Goal: Find specific page/section: Find specific page/section

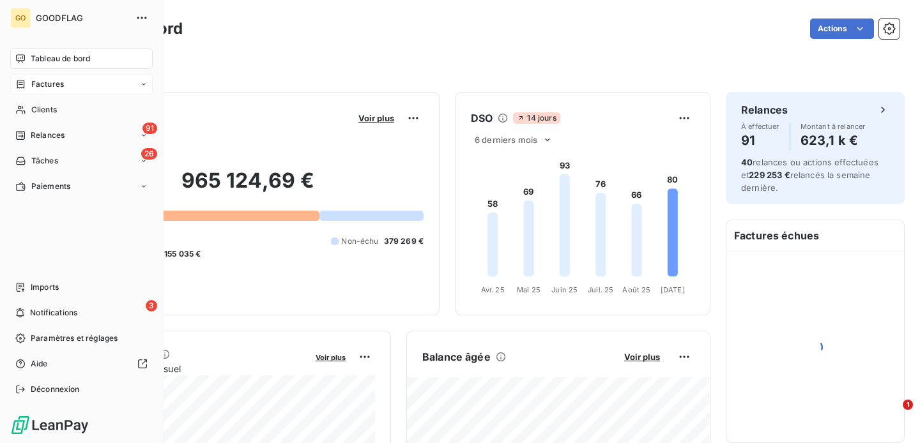
click at [56, 79] on span "Factures" at bounding box center [47, 84] width 33 height 11
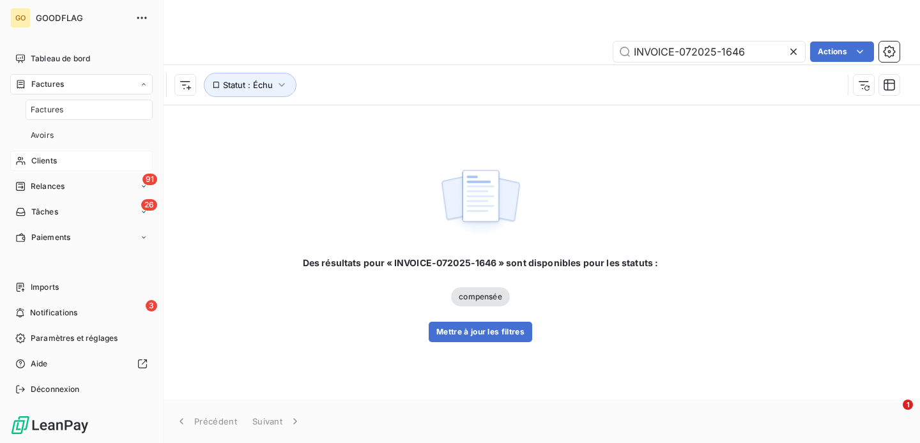
click at [48, 158] on span "Clients" at bounding box center [44, 160] width 26 height 11
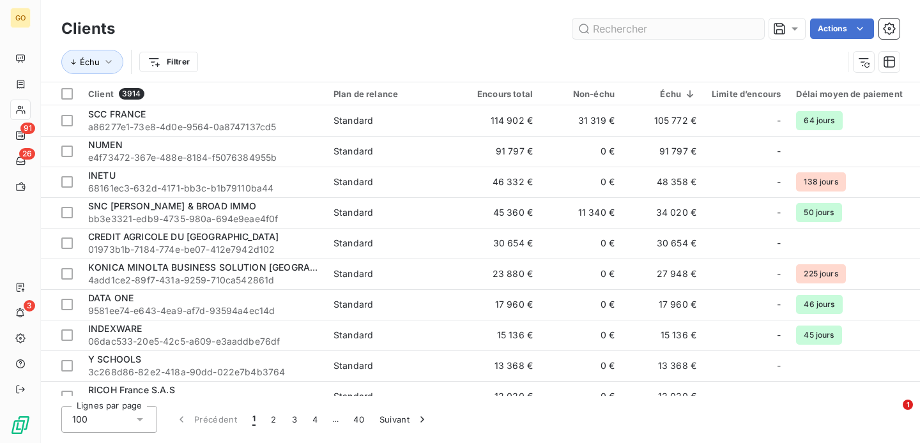
click at [627, 33] on input "text" at bounding box center [668, 29] width 192 height 20
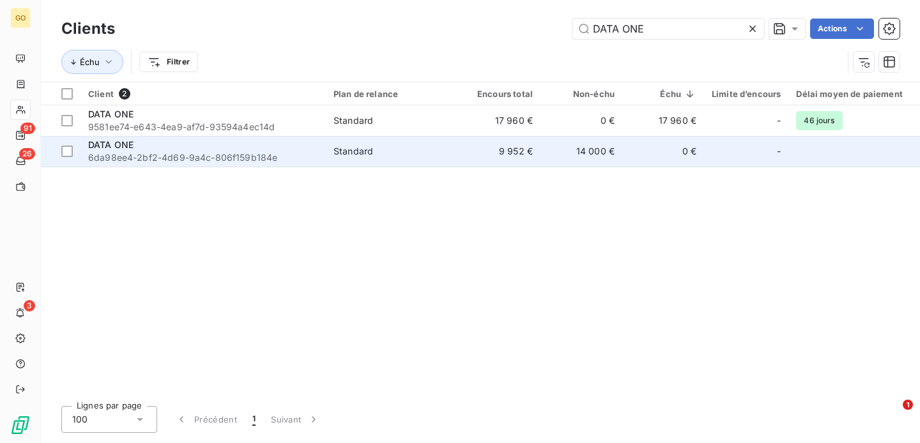
type input "DATA ONE"
click at [112, 142] on span "DATA ONE" at bounding box center [110, 144] width 45 height 11
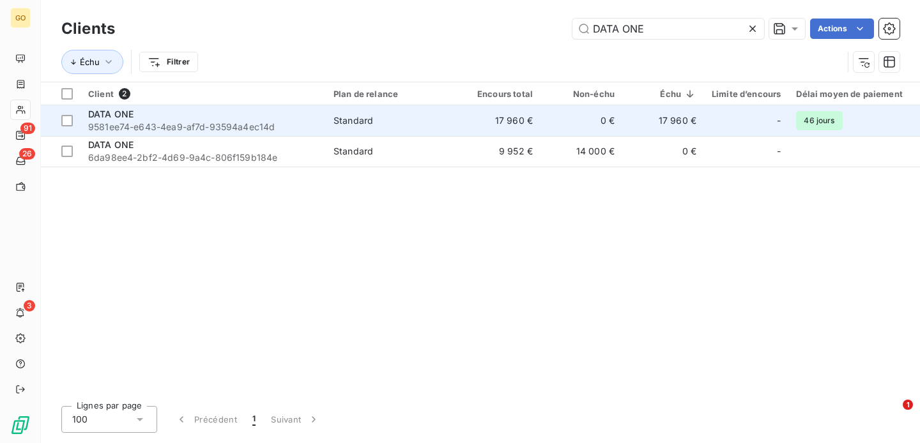
click at [121, 112] on span "DATA ONE" at bounding box center [110, 114] width 45 height 11
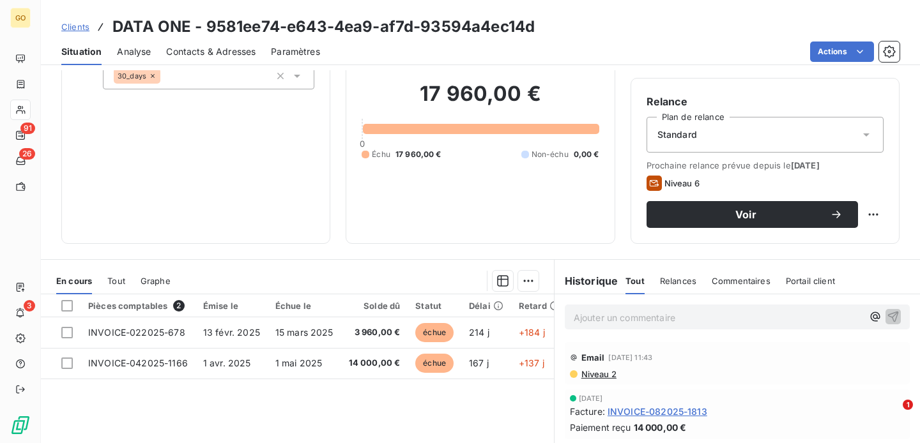
click at [588, 313] on p "Ajouter un commentaire ﻿" at bounding box center [718, 318] width 289 height 16
click at [892, 314] on icon "button" at bounding box center [893, 316] width 13 height 13
